Goal: Check status: Check status

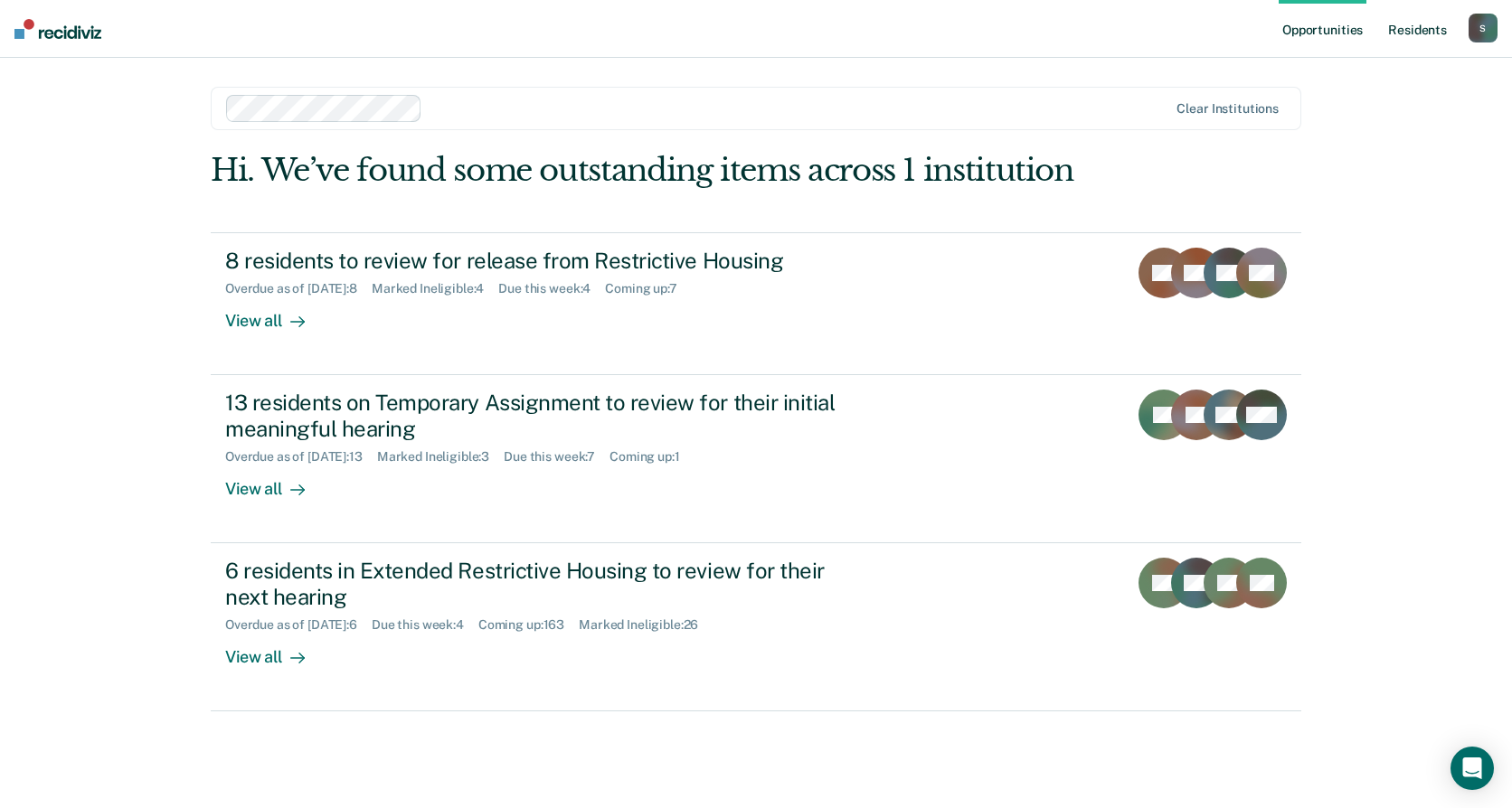
click at [1423, 27] on link "Resident s" at bounding box center [1416, 29] width 66 height 58
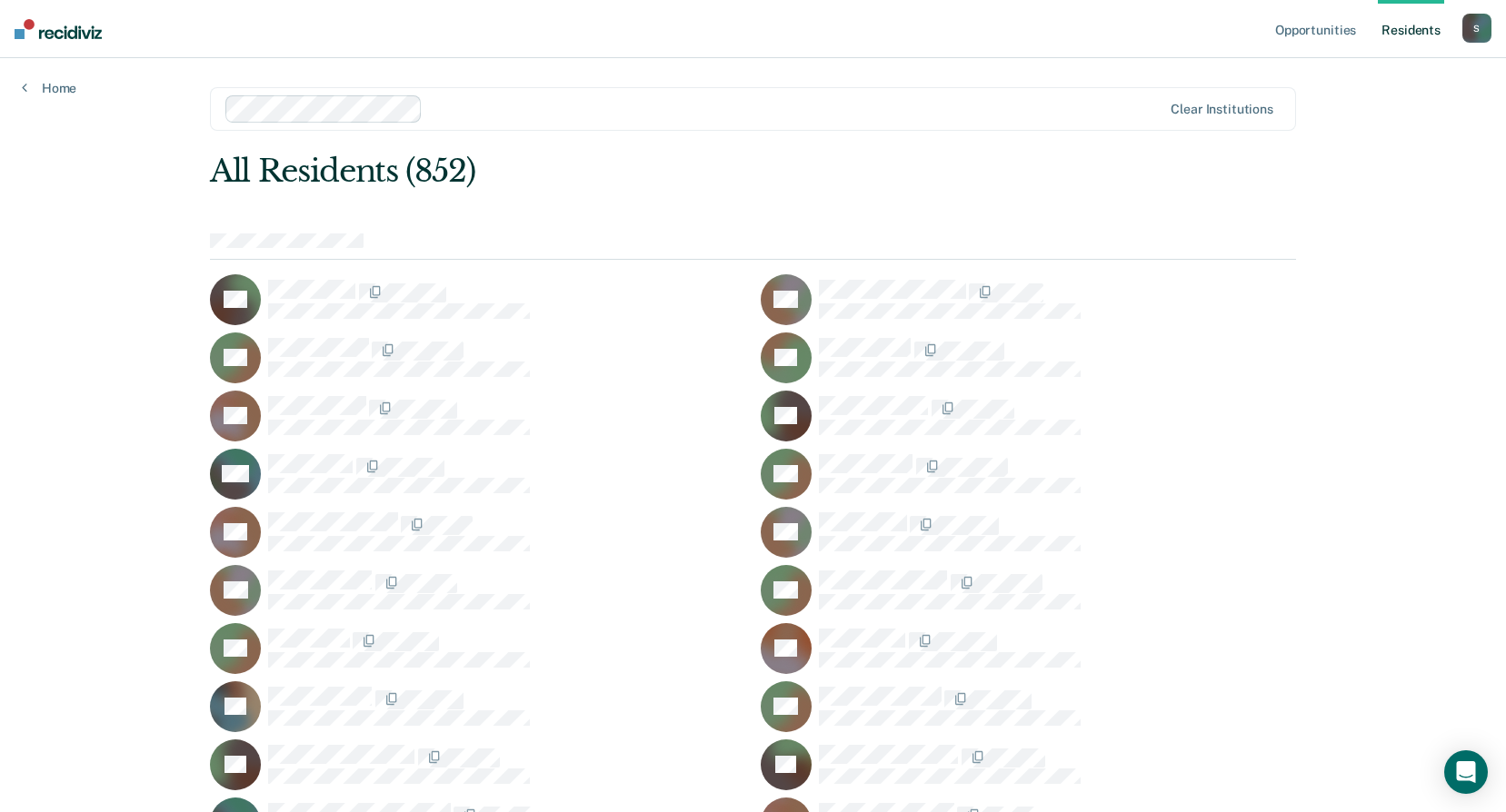
click at [493, 101] on div at bounding box center [795, 108] width 731 height 21
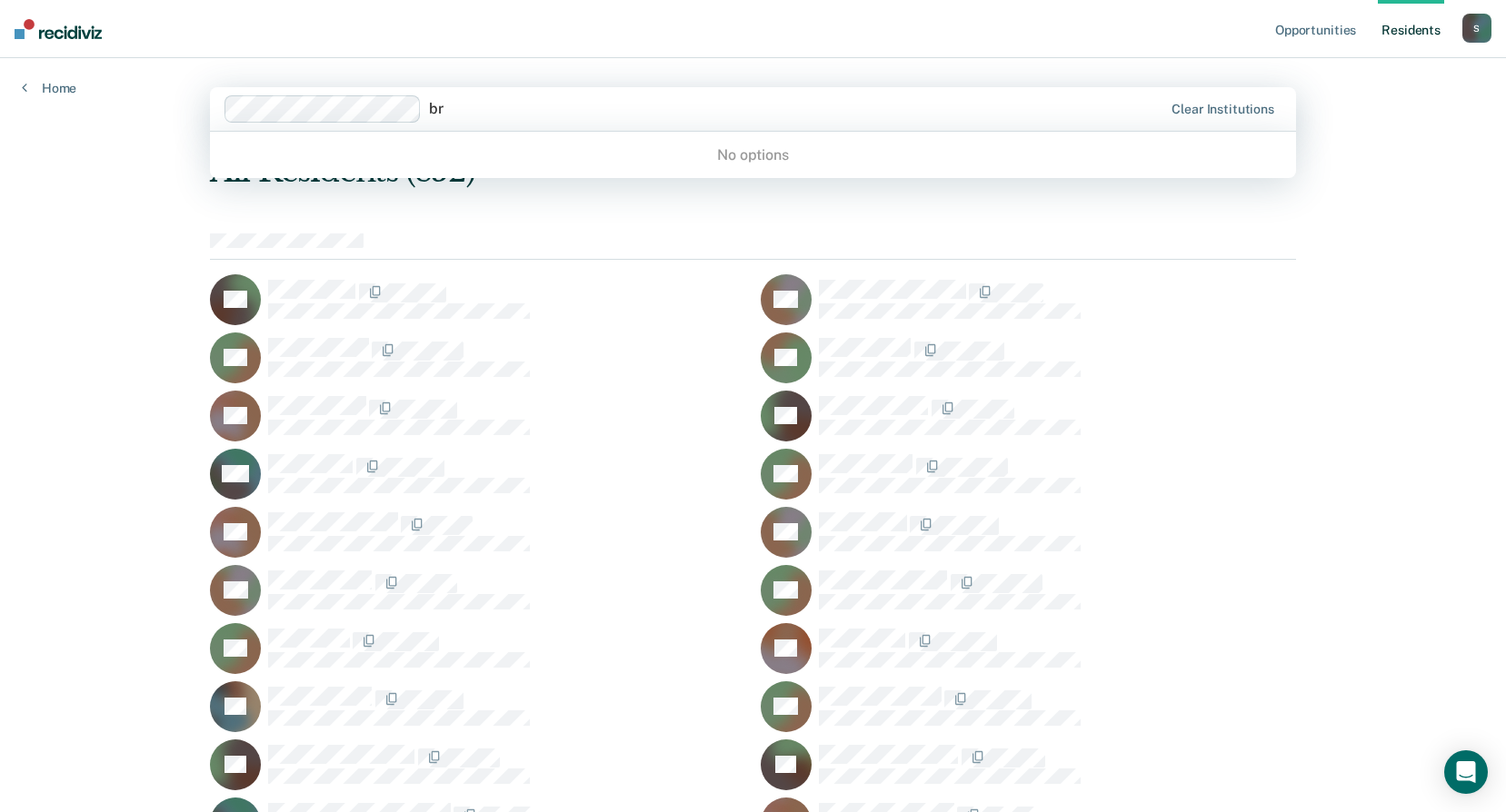
type input "b"
type input "d"
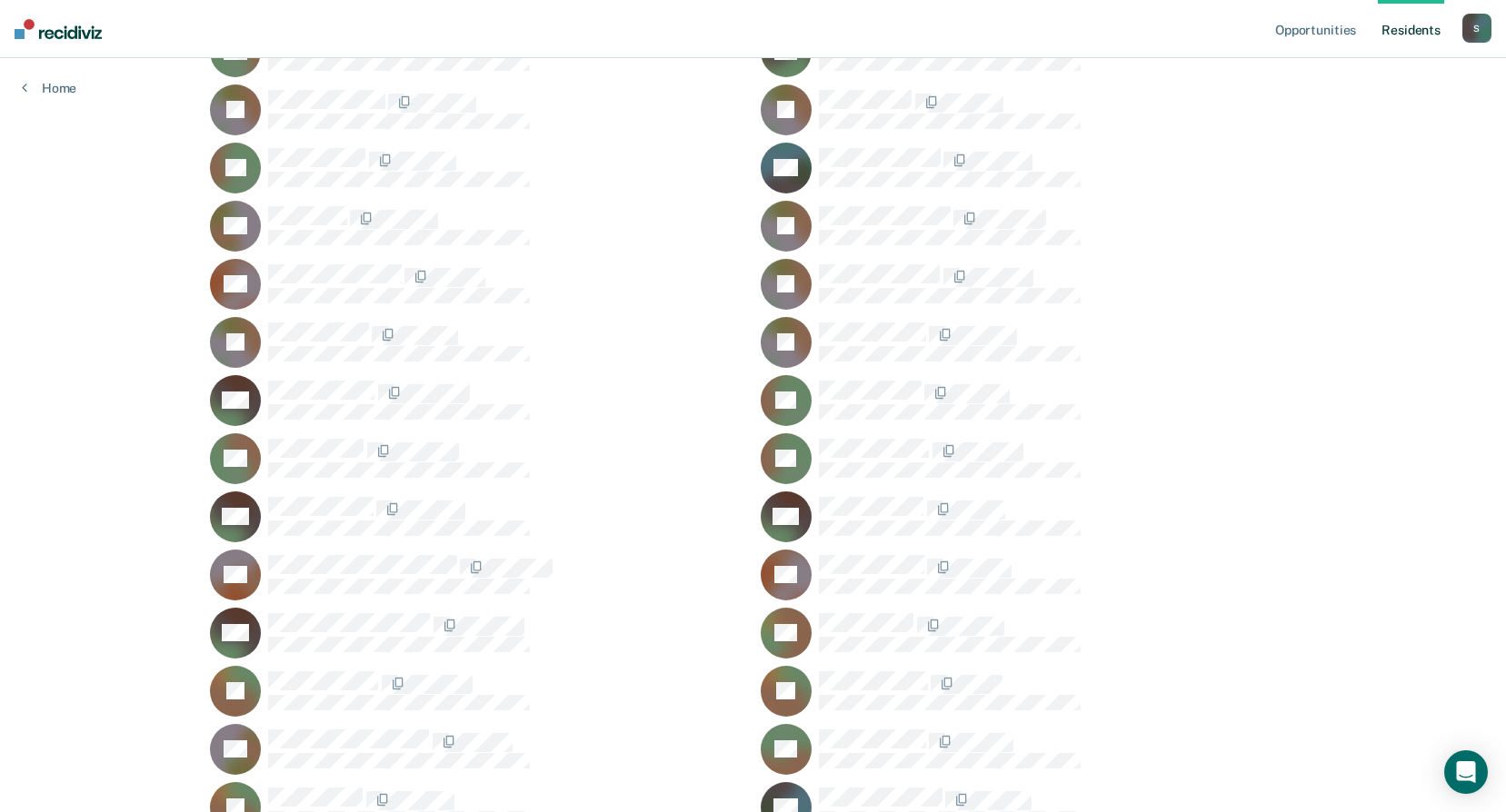
scroll to position [2591, 0]
